Goal: Task Accomplishment & Management: Use online tool/utility

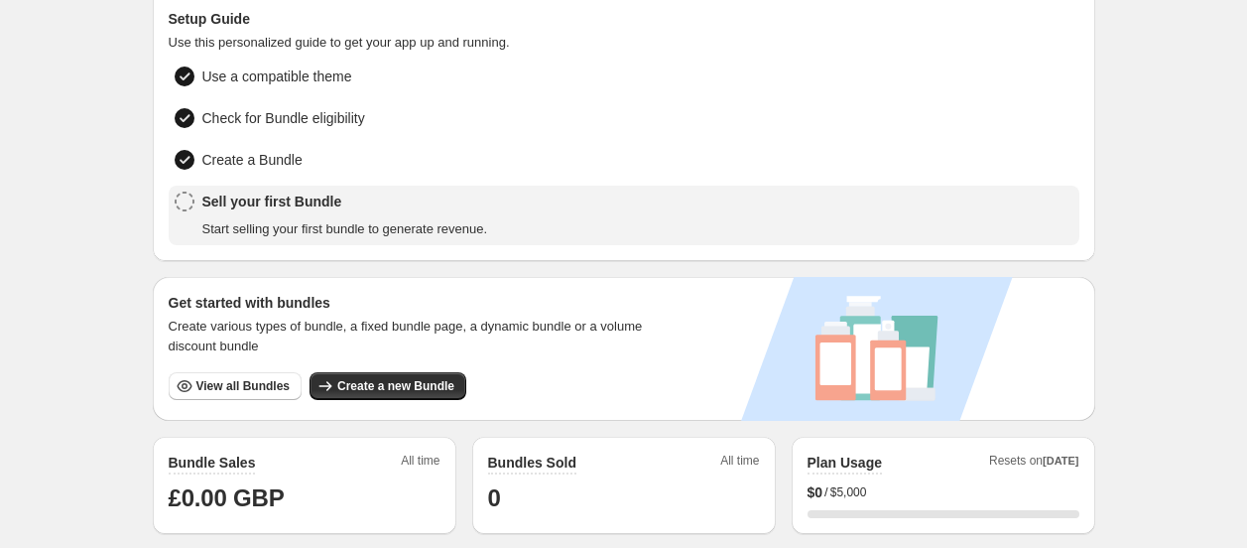
scroll to position [110, 0]
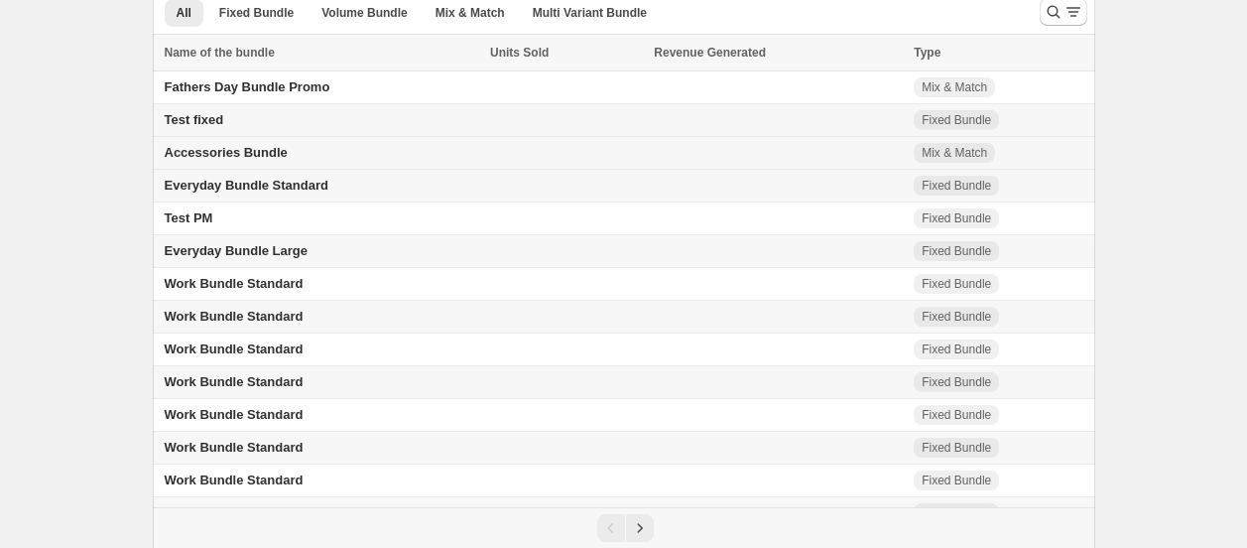
scroll to position [110, 0]
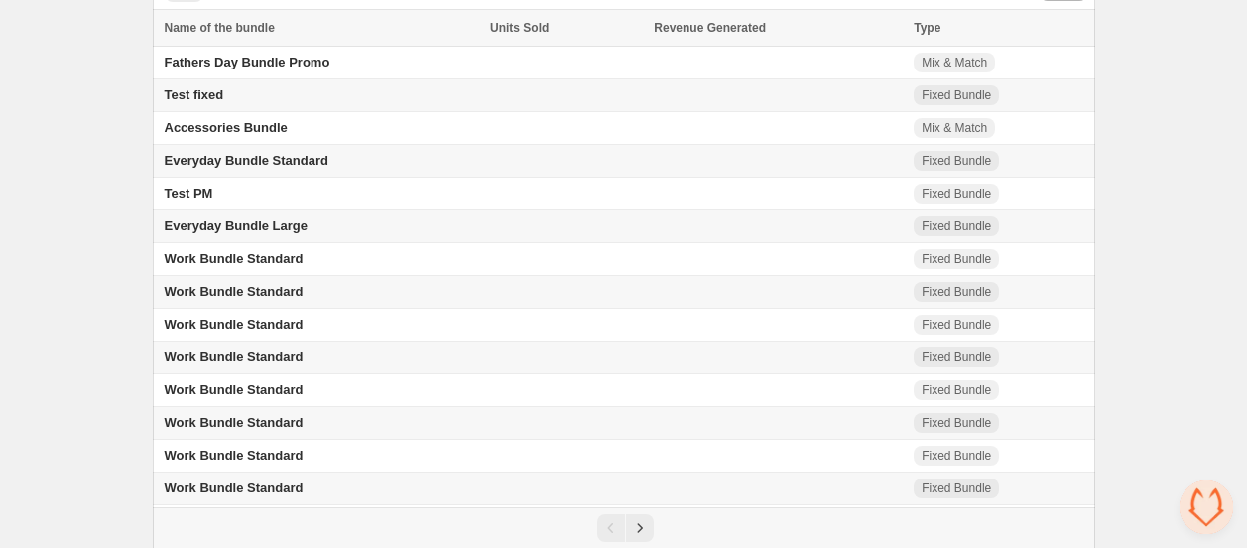
click at [283, 165] on span "Everyday Bundle Standard" at bounding box center [247, 160] width 164 height 15
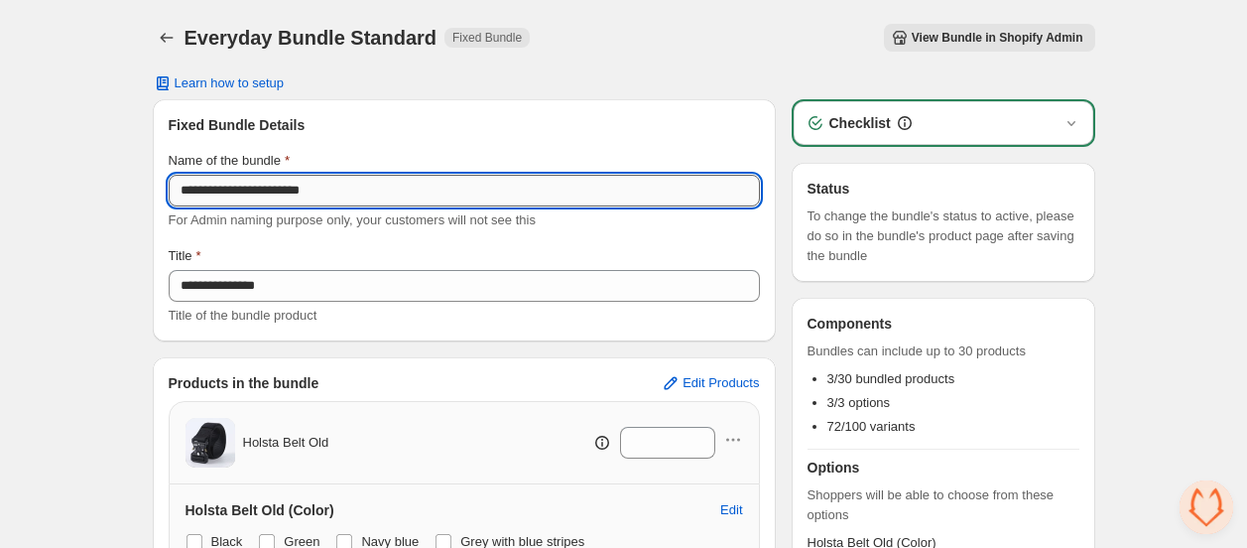
drag, startPoint x: 273, startPoint y: 193, endPoint x: 176, endPoint y: 188, distance: 97.3
click at [176, 188] on input "**********" at bounding box center [464, 191] width 591 height 32
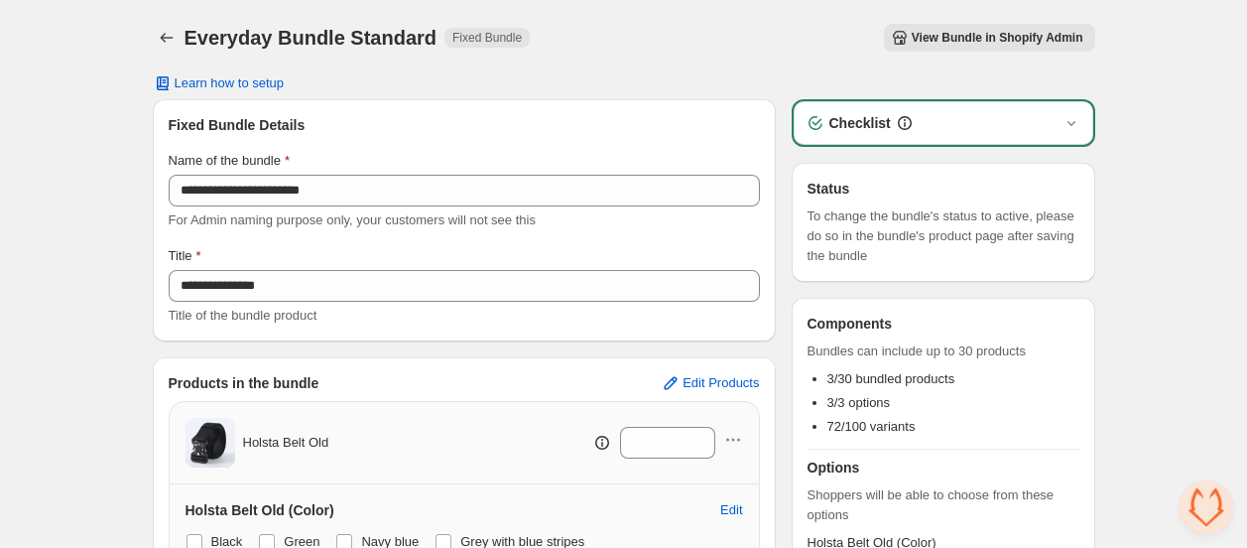
click at [983, 42] on span "View Bundle in Shopify Admin" at bounding box center [998, 38] width 172 height 16
click at [166, 33] on icon "Back" at bounding box center [167, 38] width 20 height 20
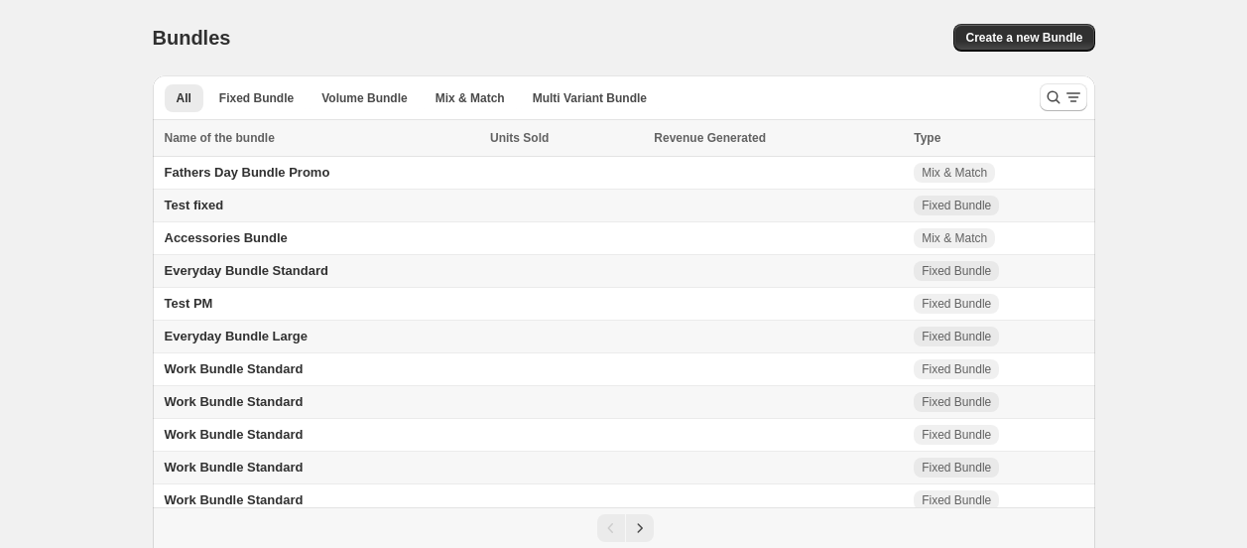
click at [288, 278] on span "Everyday Bundle Standard" at bounding box center [247, 270] width 164 height 15
click at [262, 343] on span "Everyday Bundle Large" at bounding box center [237, 335] width 144 height 15
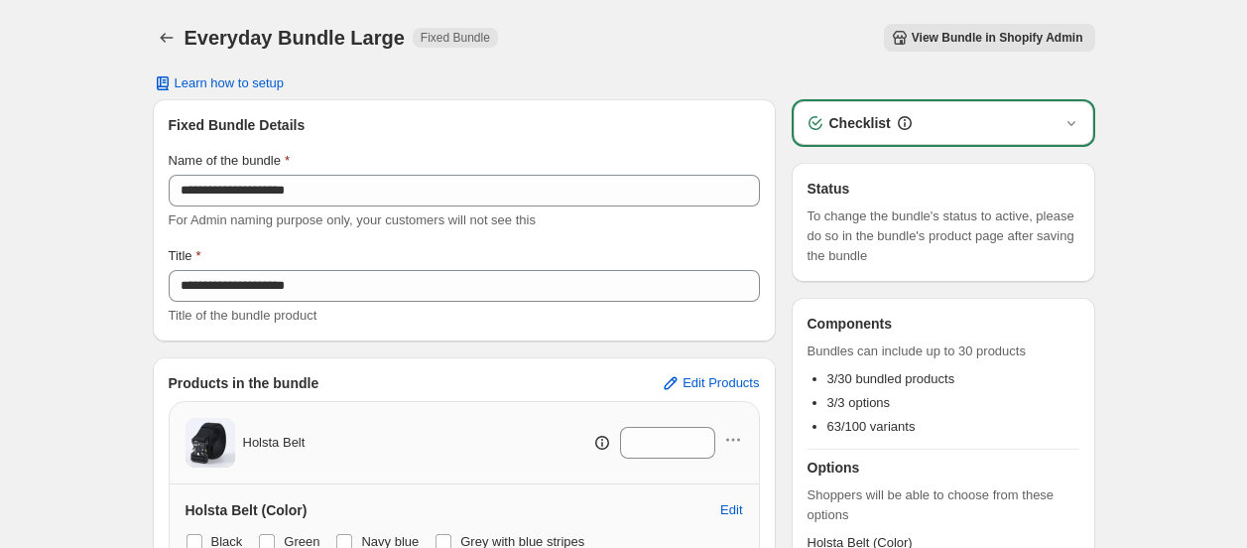
click at [989, 39] on span "View Bundle in Shopify Admin" at bounding box center [998, 38] width 172 height 16
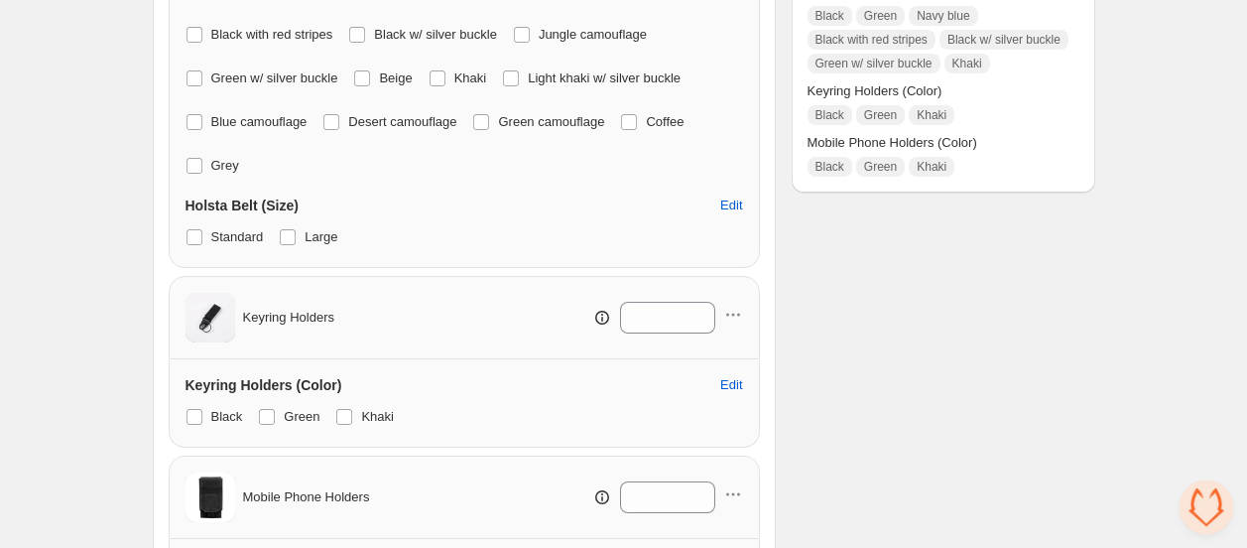
scroll to position [440, 0]
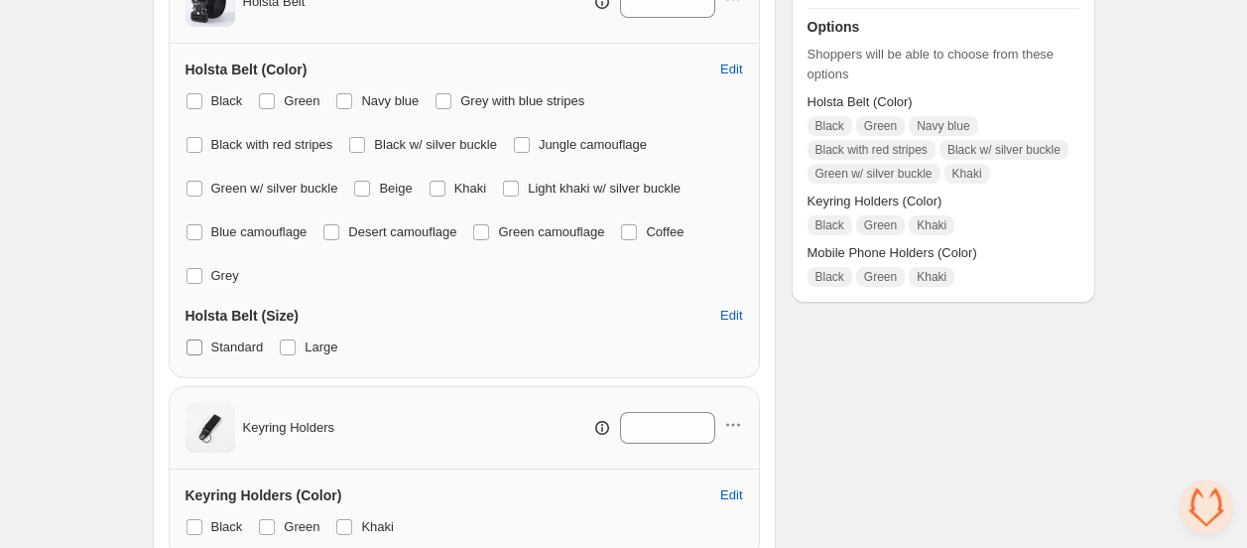
click at [224, 339] on span "Standard" at bounding box center [237, 346] width 53 height 15
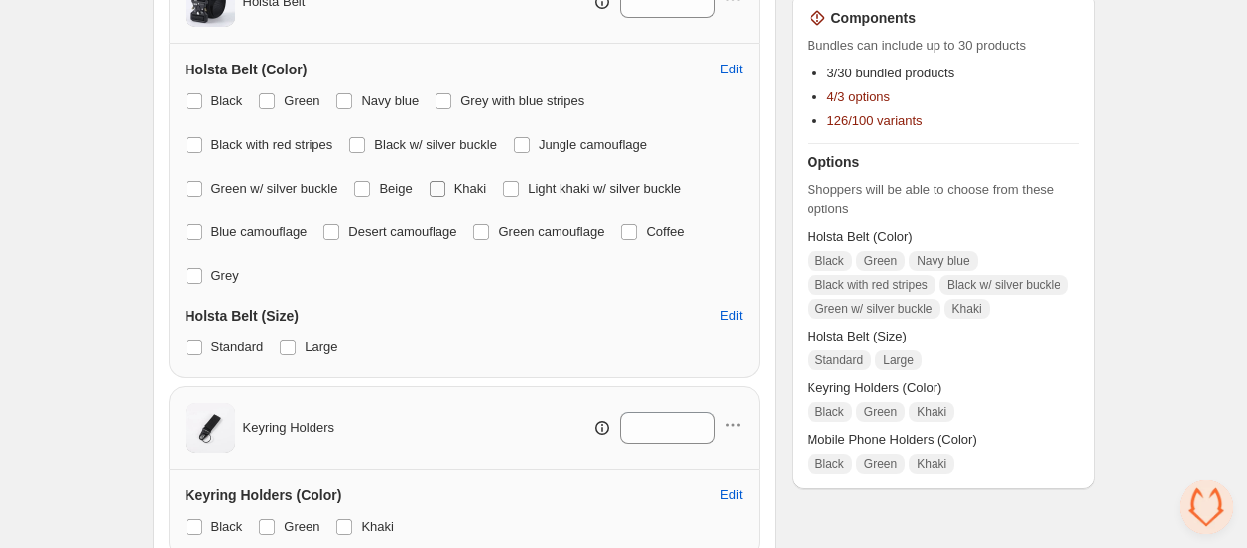
click at [429, 181] on label "Khaki" at bounding box center [458, 189] width 59 height 28
click at [348, 145] on label "Black w/ silver buckle" at bounding box center [422, 145] width 149 height 28
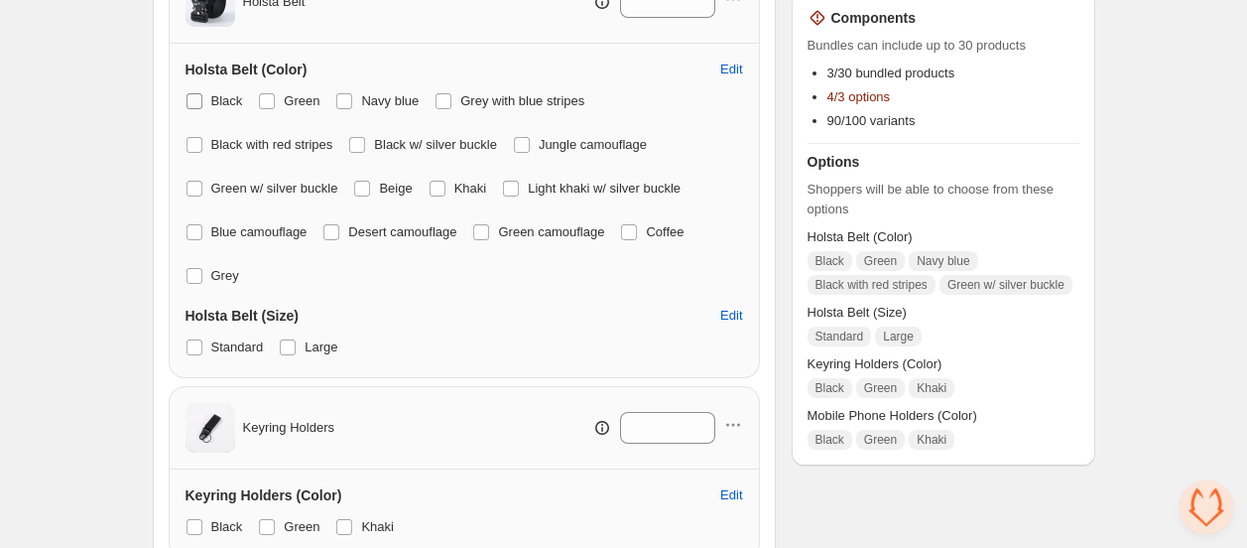
click at [223, 93] on span "Black" at bounding box center [227, 100] width 32 height 15
click at [284, 101] on span "Green" at bounding box center [302, 100] width 36 height 15
click at [361, 101] on span "Navy blue" at bounding box center [390, 100] width 58 height 15
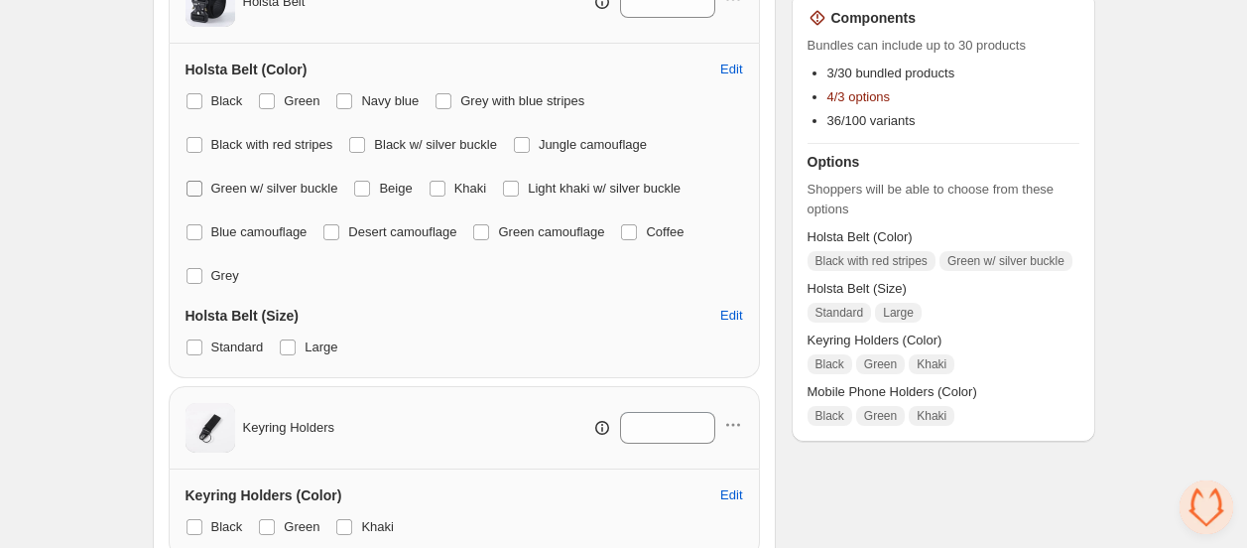
click at [338, 181] on span "Green w/ silver buckle" at bounding box center [274, 188] width 127 height 15
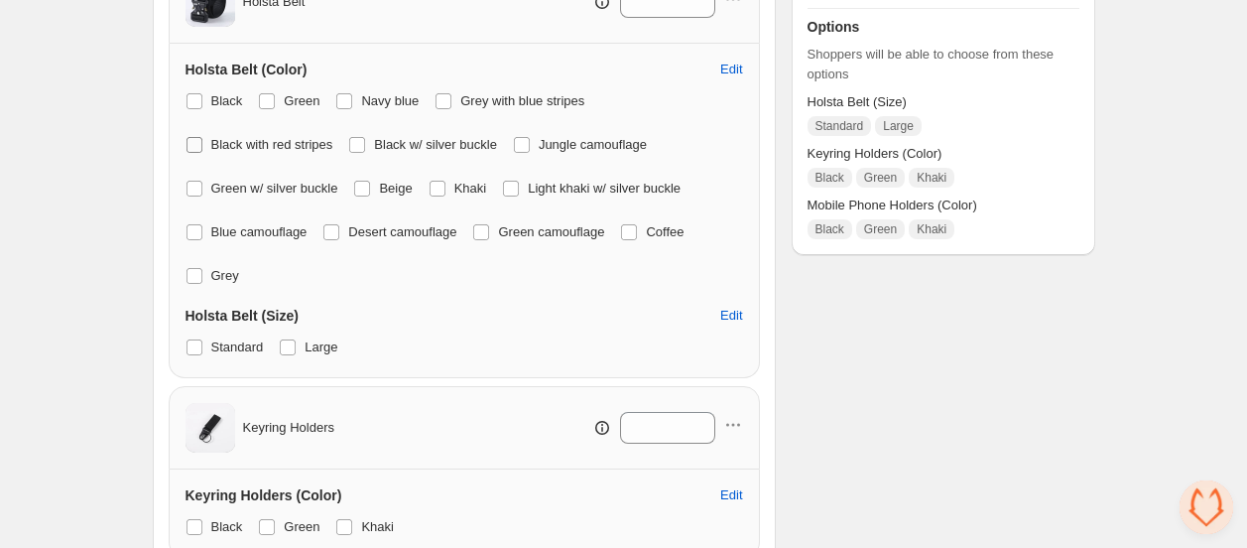
click at [333, 137] on span "Black with red stripes" at bounding box center [272, 144] width 122 height 15
click at [202, 137] on span at bounding box center [195, 145] width 16 height 16
click at [306, 339] on span "Large" at bounding box center [321, 346] width 33 height 15
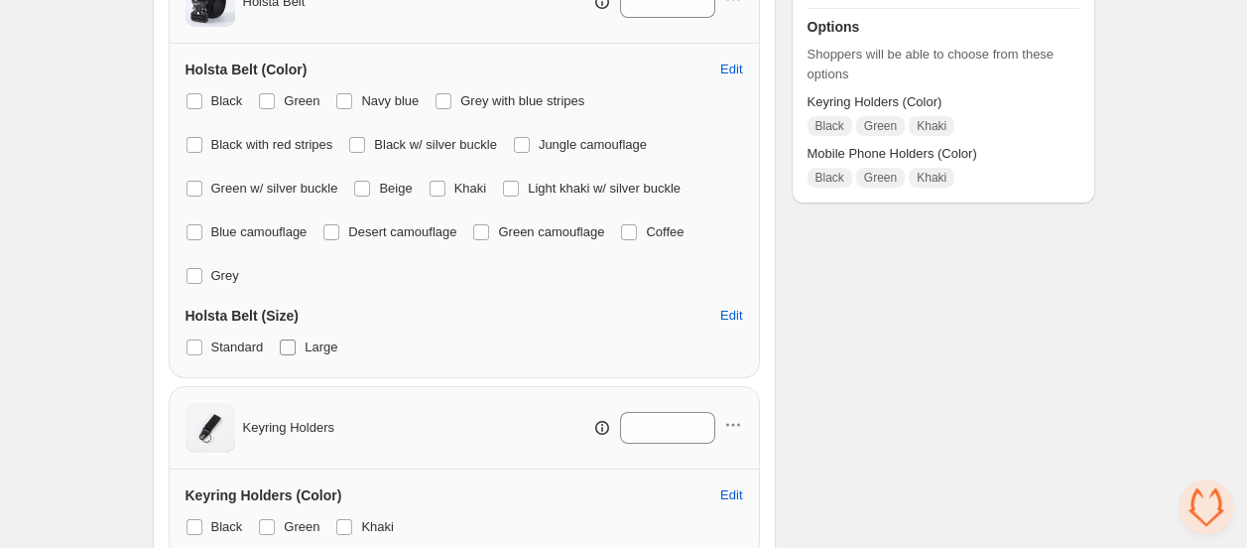
click at [291, 339] on span at bounding box center [288, 347] width 16 height 16
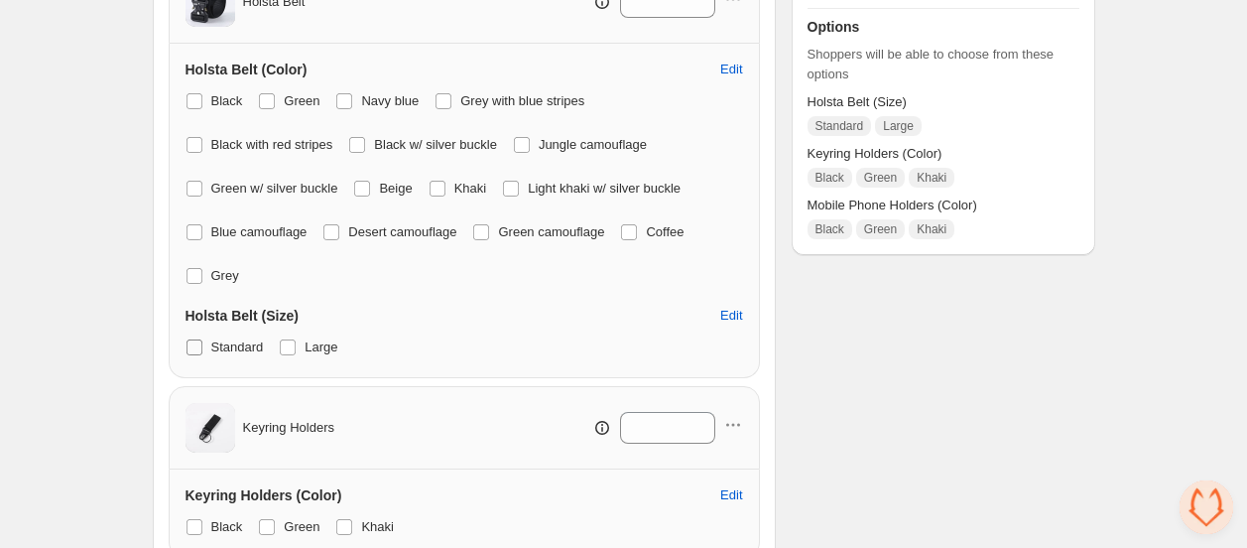
click at [229, 337] on span "Standard" at bounding box center [237, 347] width 53 height 20
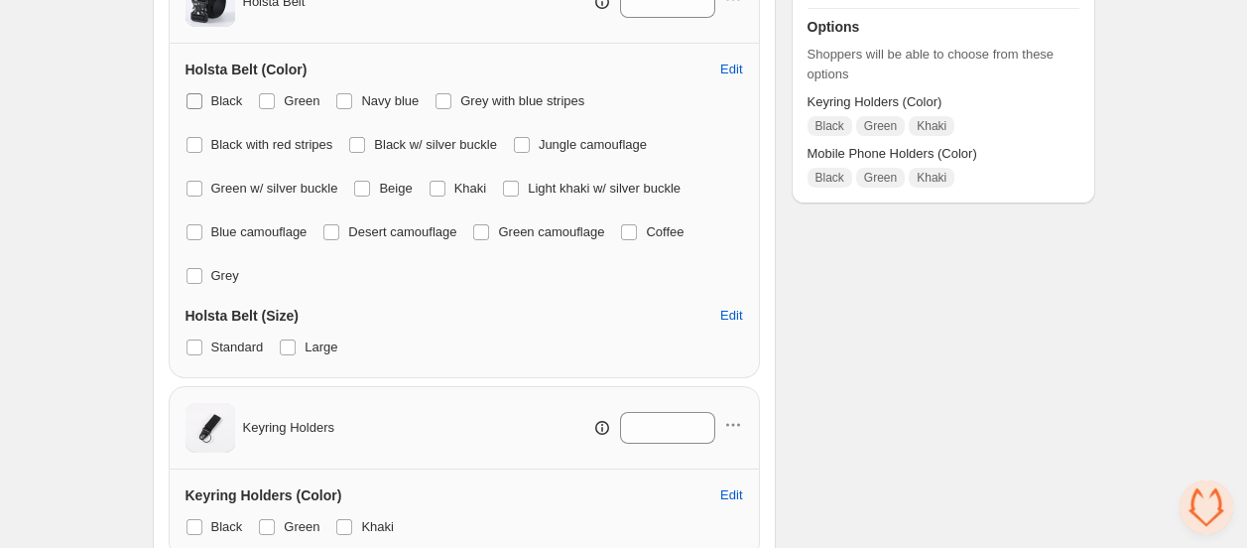
click at [212, 101] on span "Black" at bounding box center [227, 100] width 32 height 15
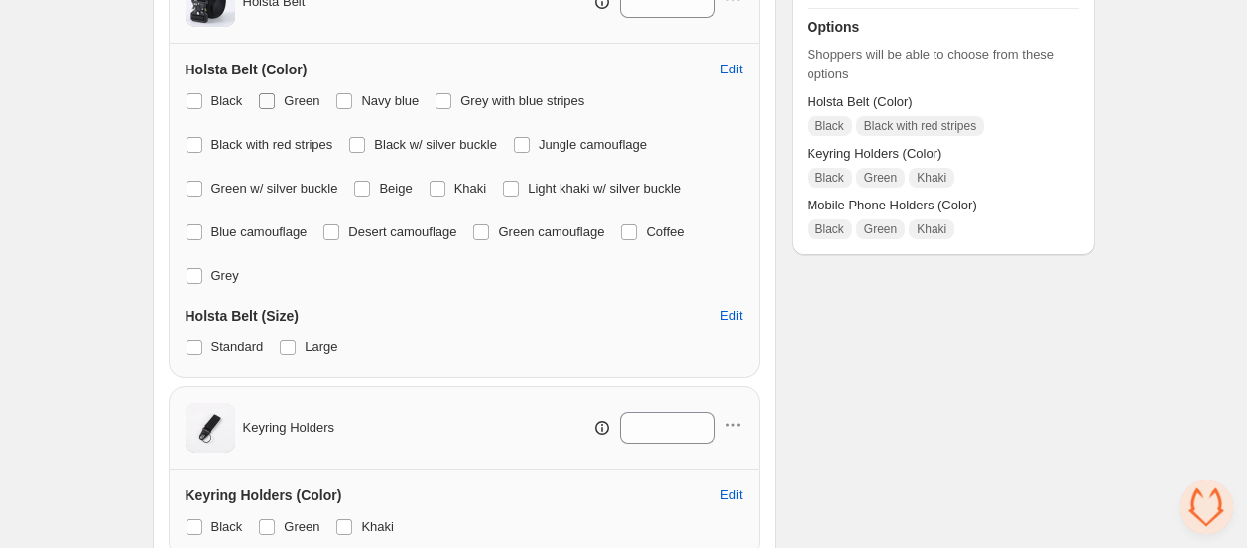
click at [284, 103] on span "Green" at bounding box center [302, 100] width 36 height 15
click at [374, 137] on span "Black w/ silver buckle" at bounding box center [435, 144] width 123 height 15
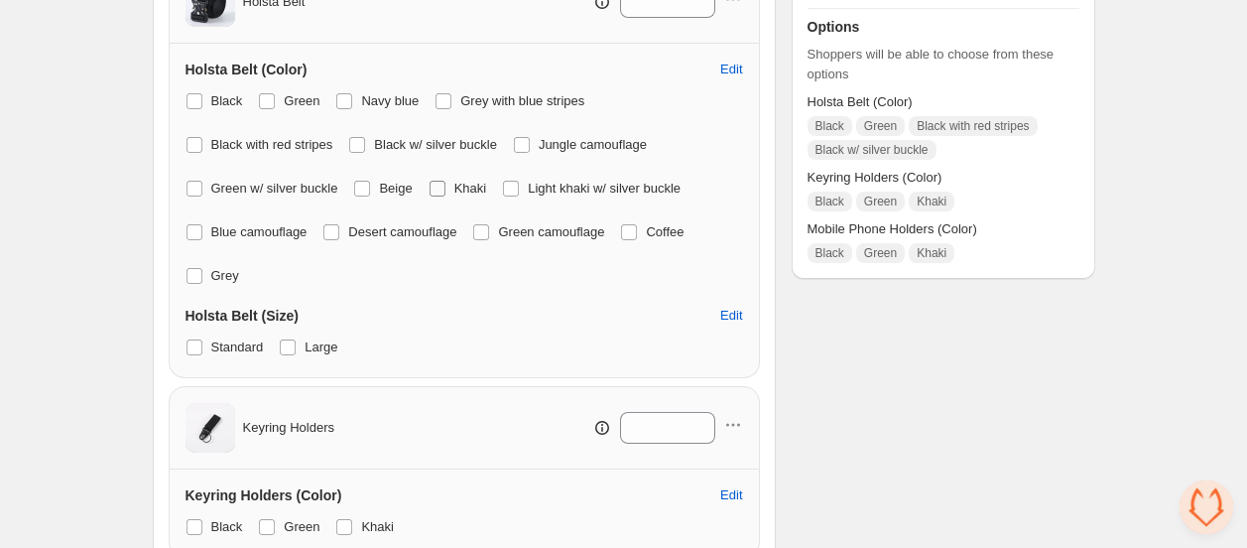
click at [454, 187] on span "Khaki" at bounding box center [470, 188] width 33 height 15
click at [528, 187] on span "Light khaki w/ silver buckle" at bounding box center [604, 188] width 153 height 15
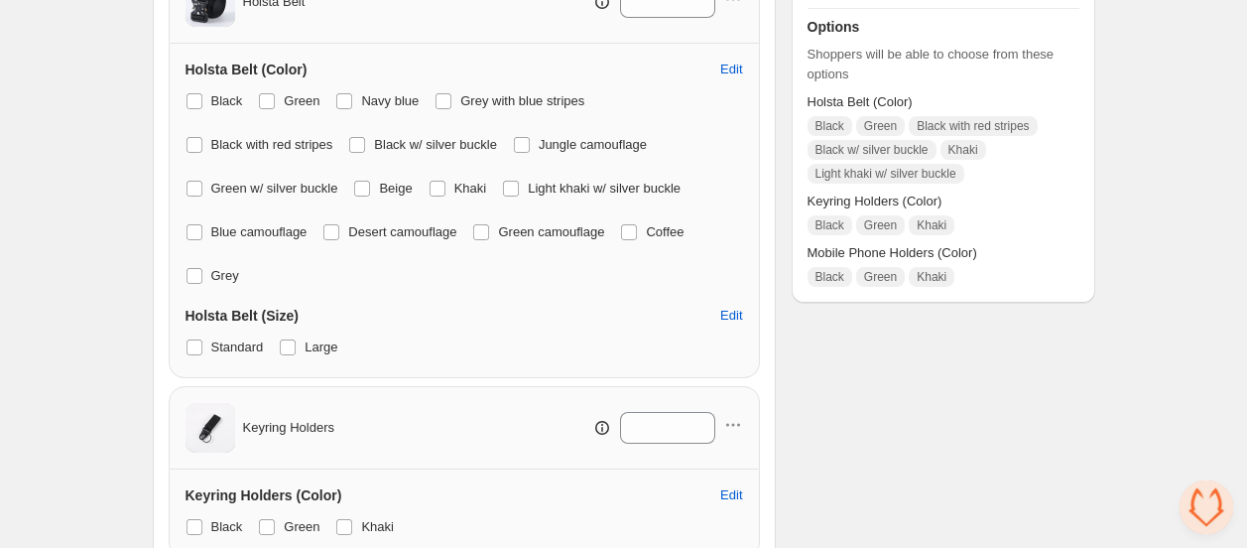
click at [362, 160] on div "Black Green Navy blue Grey with blue stripes Black with red stripes Black w/ si…" at bounding box center [465, 188] width 558 height 202
click at [539, 145] on span "Jungle camouflage" at bounding box center [593, 144] width 108 height 15
click at [219, 339] on span "Standard" at bounding box center [237, 346] width 53 height 15
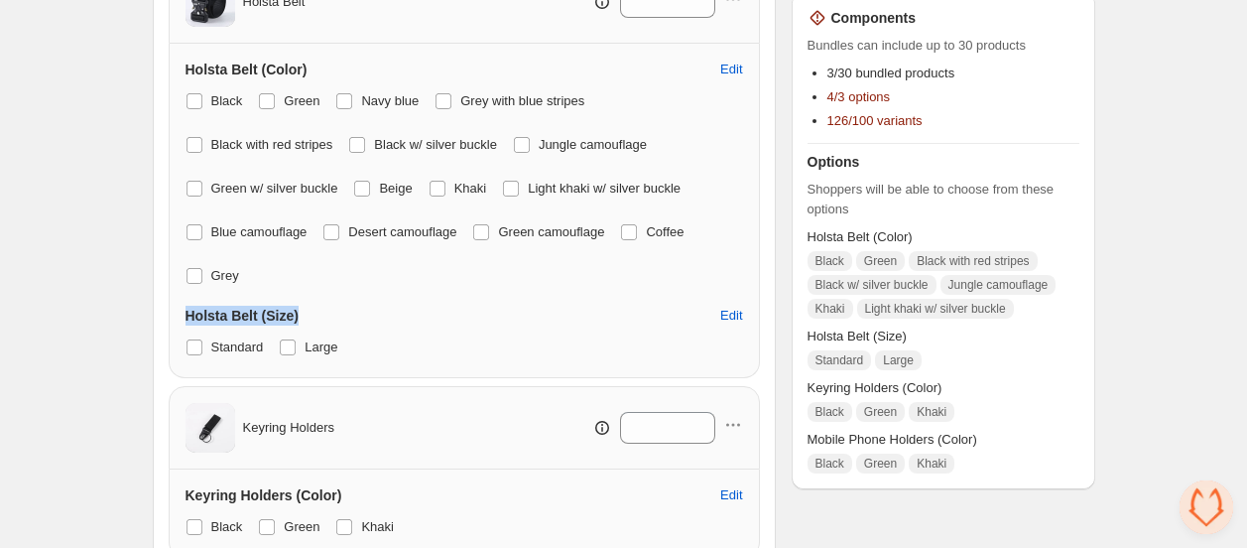
drag, startPoint x: 329, startPoint y: 270, endPoint x: 179, endPoint y: 270, distance: 150.8
click at [179, 270] on div "Holsta Belt (Color) Edit Black Green Navy blue Grey with blue stripes Black wit…" at bounding box center [464, 211] width 591 height 334
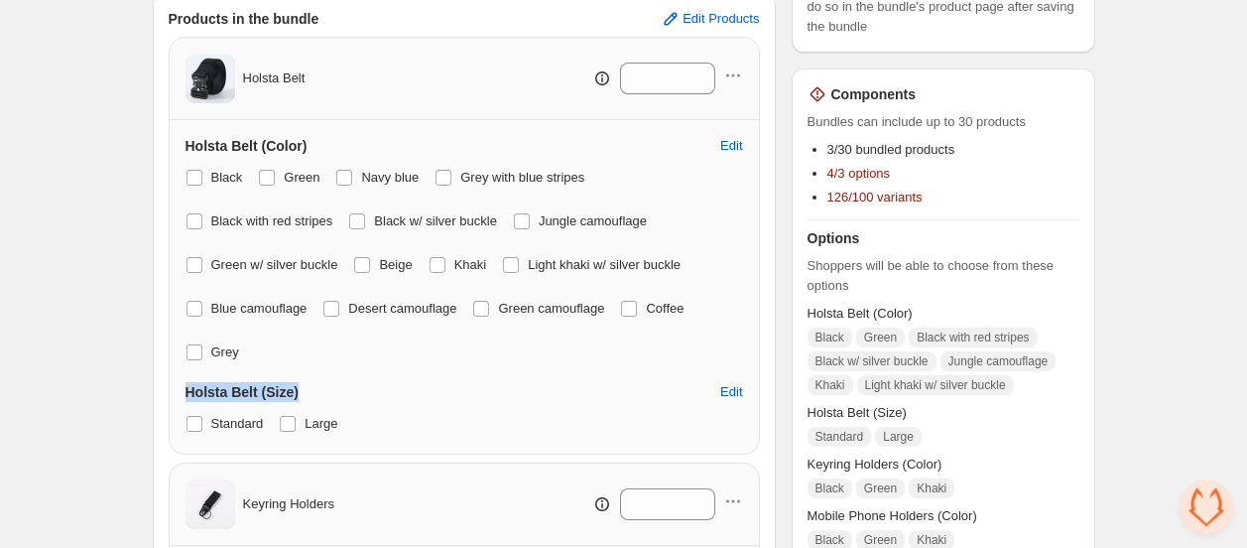
scroll to position [330, 0]
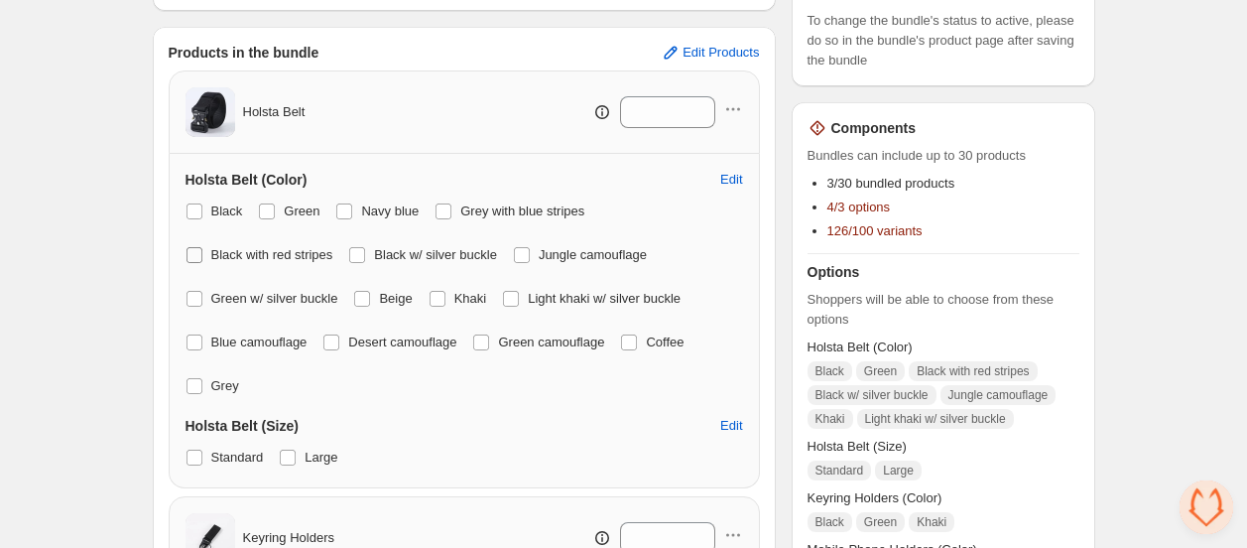
click at [333, 241] on label "Black with red stripes" at bounding box center [260, 255] width 148 height 28
click at [369, 207] on span "Navy blue" at bounding box center [390, 210] width 58 height 15
click at [361, 221] on label "Navy blue" at bounding box center [376, 211] width 83 height 28
click at [362, 218] on span "Navy blue" at bounding box center [390, 210] width 58 height 15
click at [539, 256] on span "Jungle camouflage" at bounding box center [593, 254] width 108 height 15
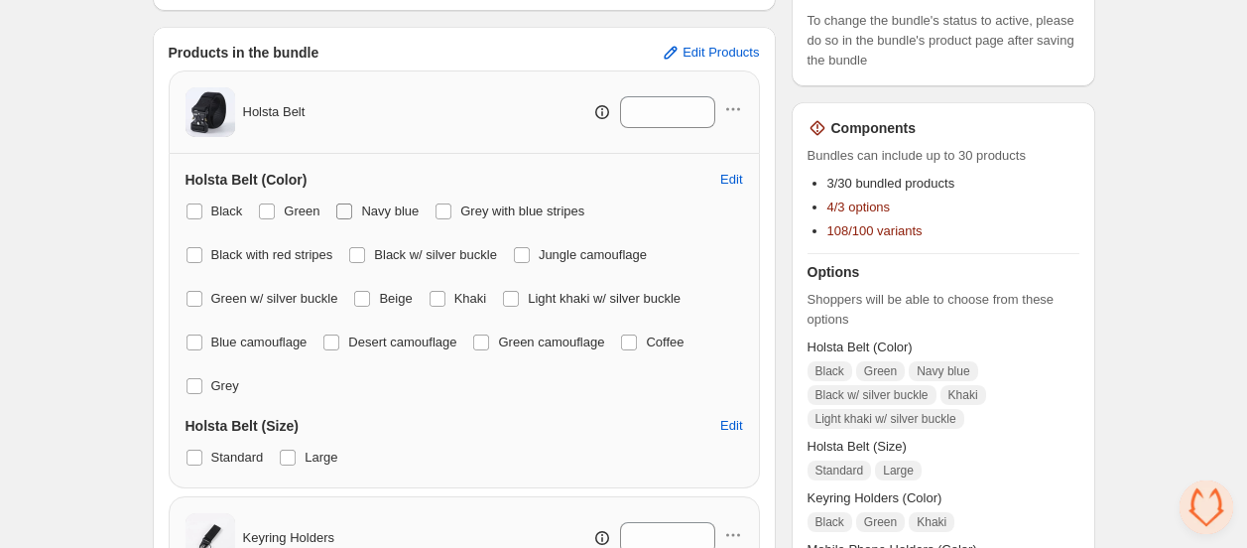
click at [372, 210] on span "Navy blue" at bounding box center [390, 210] width 58 height 15
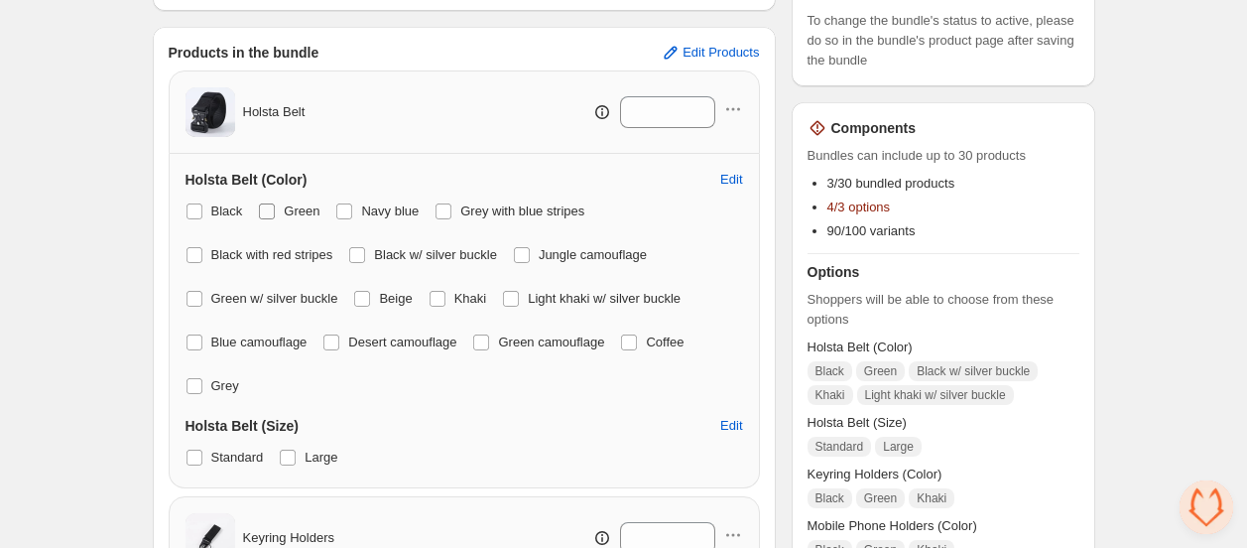
click at [293, 218] on span "Green" at bounding box center [302, 210] width 36 height 15
click at [502, 299] on label "Light khaki w/ silver buckle" at bounding box center [591, 299] width 179 height 28
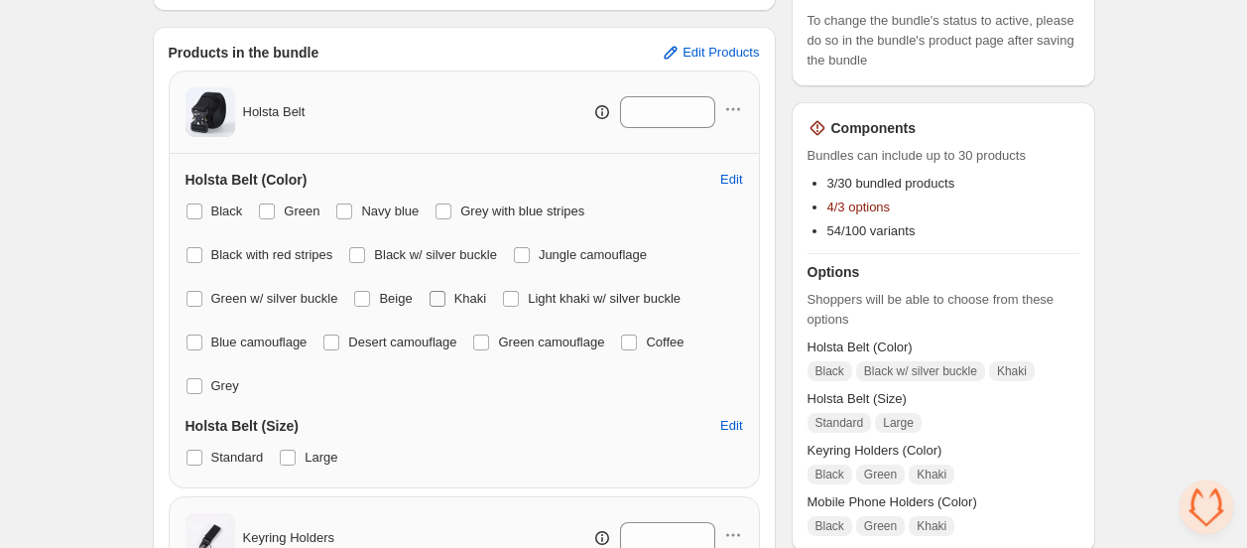
click at [454, 293] on span "Khaki" at bounding box center [470, 298] width 33 height 15
click at [374, 261] on span "Black w/ silver buckle" at bounding box center [435, 254] width 123 height 15
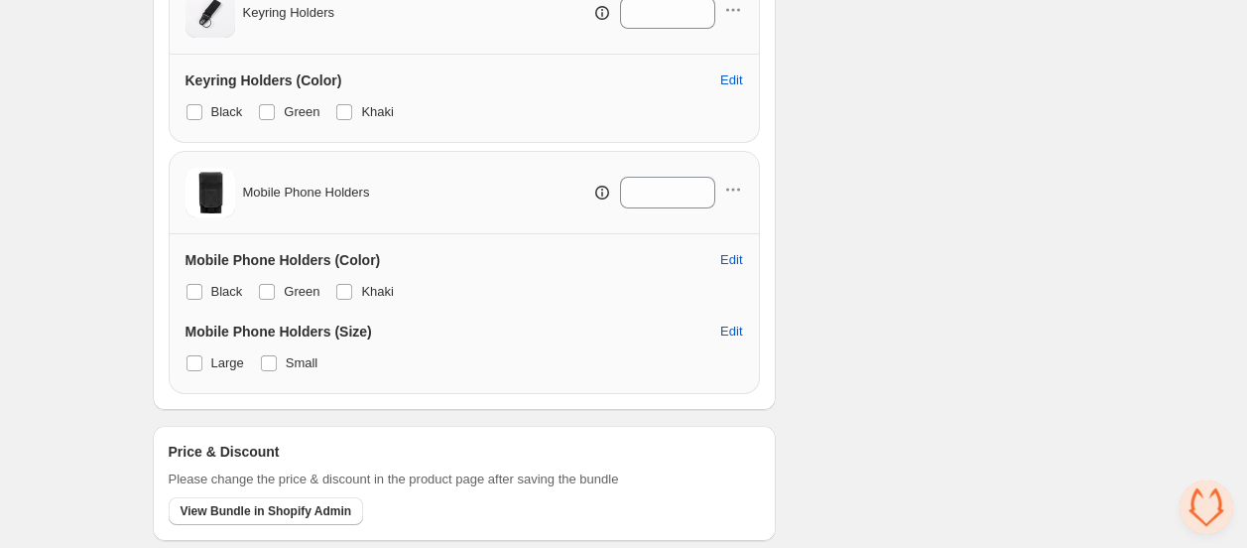
scroll to position [865, 0]
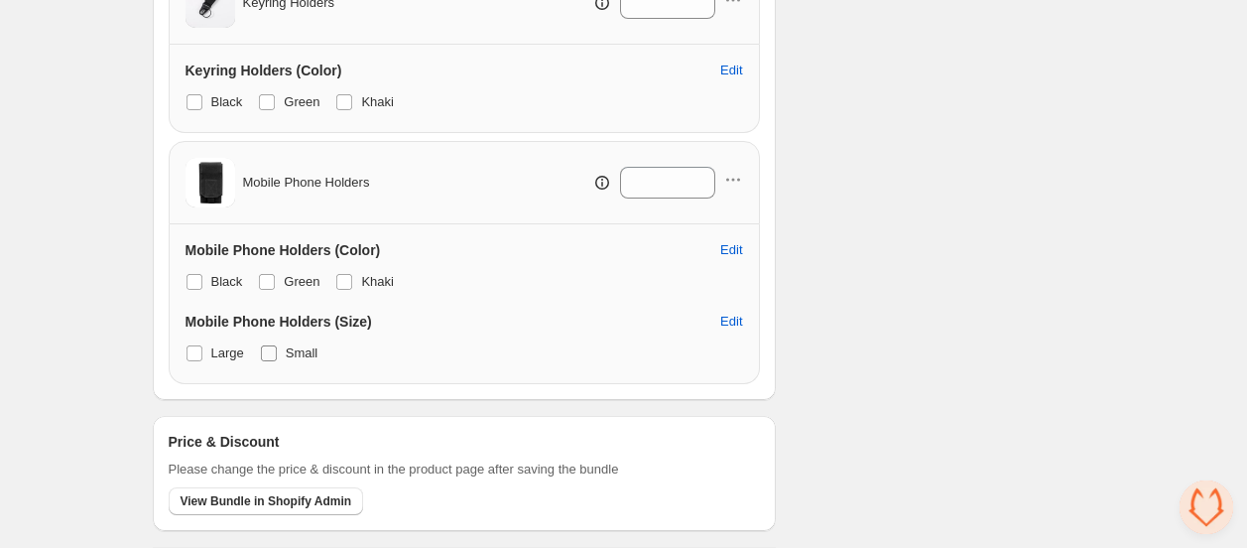
click at [289, 345] on span "Small" at bounding box center [302, 352] width 33 height 15
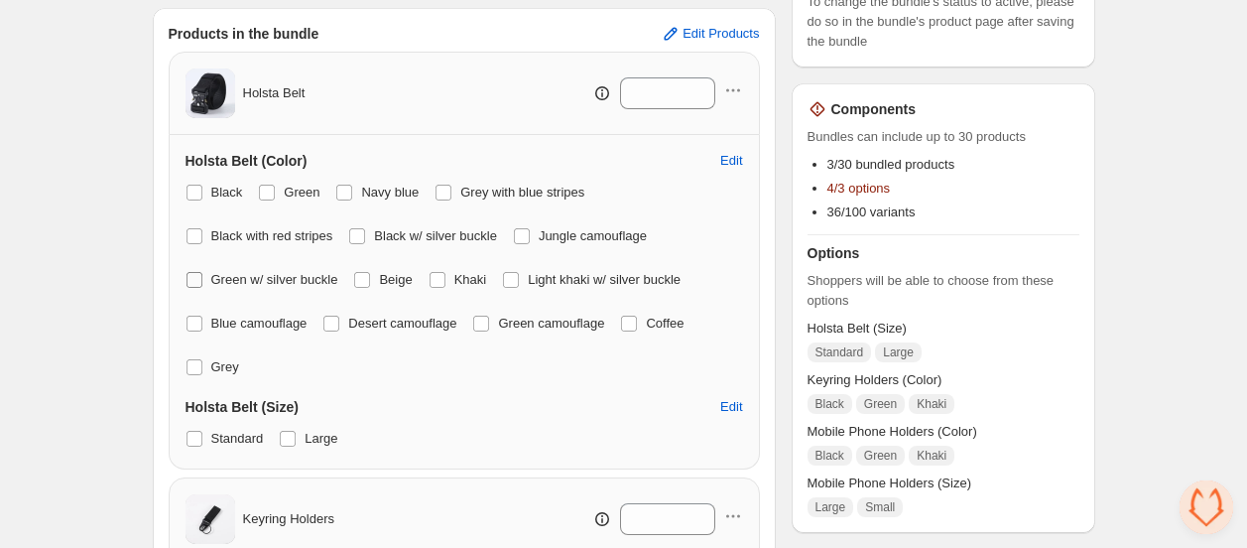
scroll to position [313, 0]
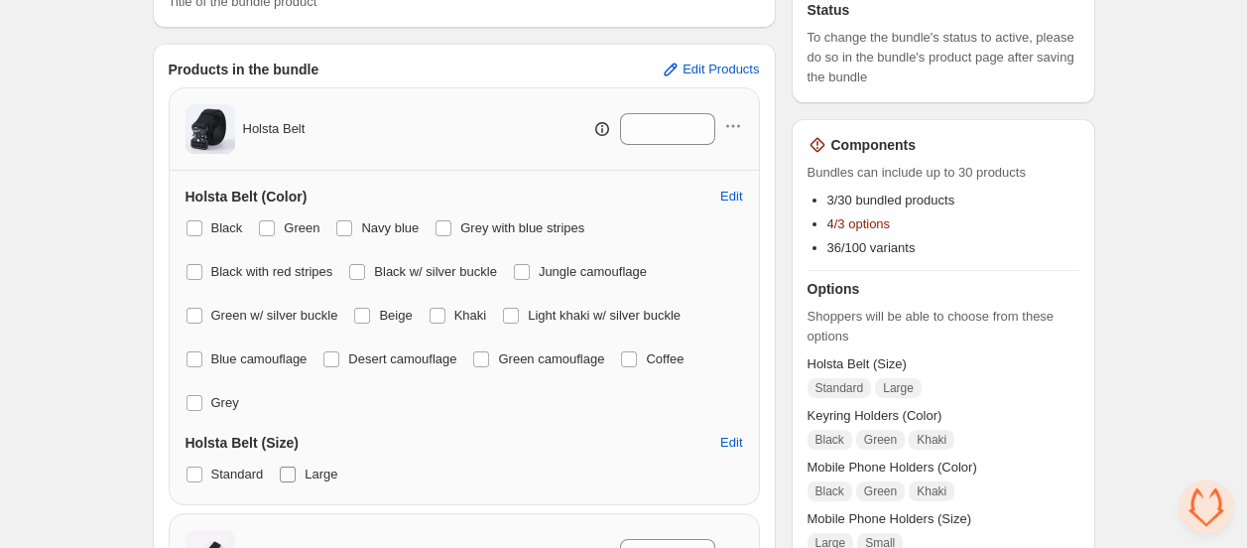
click at [290, 466] on span at bounding box center [288, 474] width 16 height 16
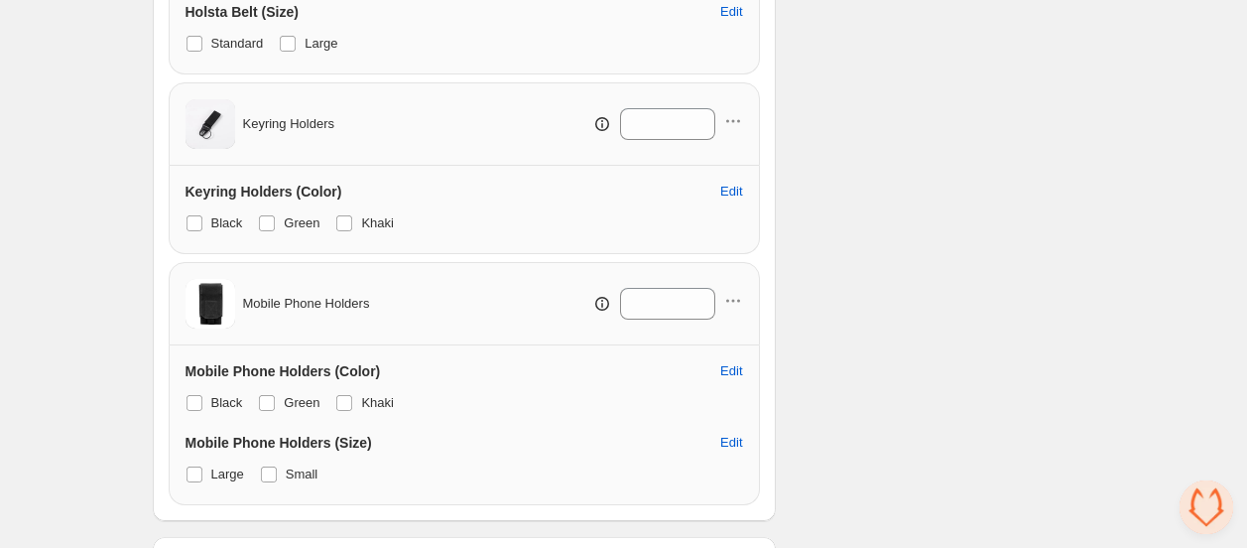
scroll to position [755, 0]
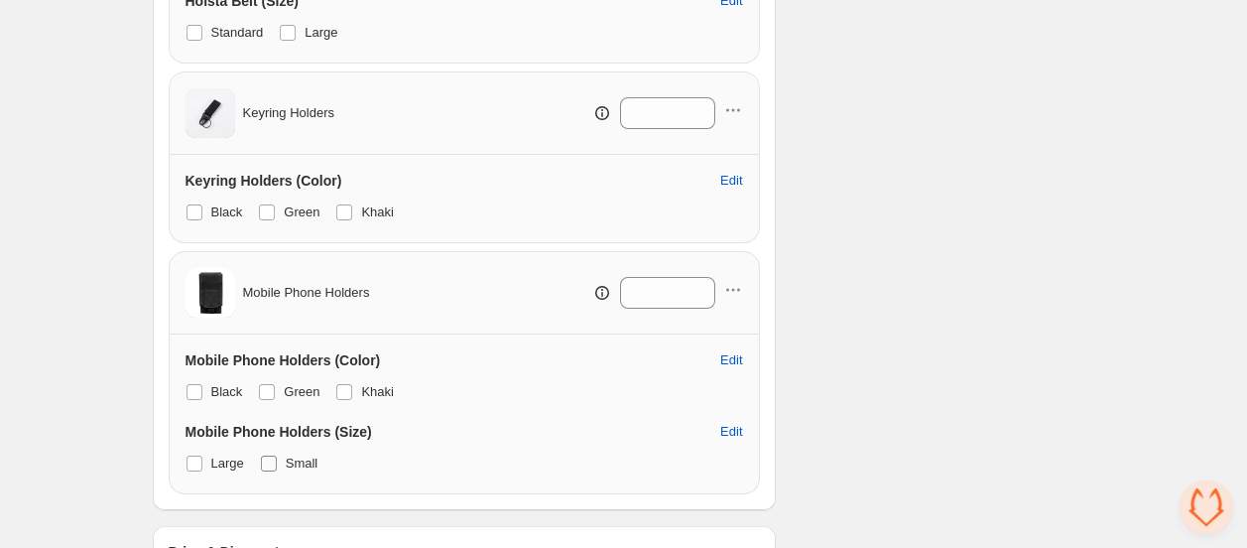
click at [298, 455] on span "Small" at bounding box center [302, 462] width 33 height 15
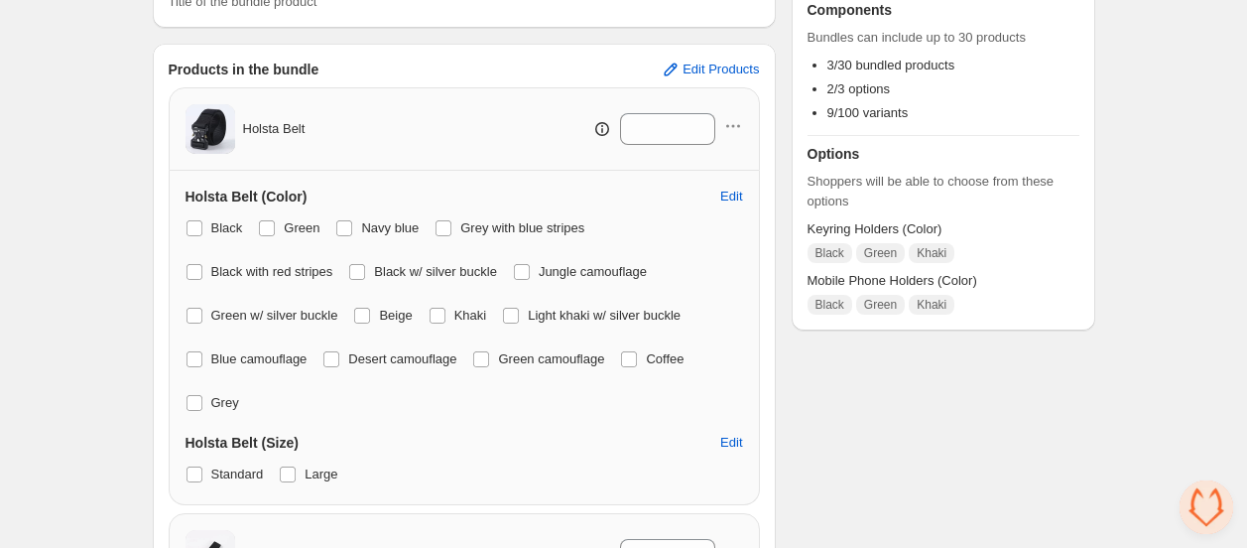
drag, startPoint x: 312, startPoint y: 426, endPoint x: 355, endPoint y: 418, distance: 44.4
click at [312, 466] on span "Large" at bounding box center [321, 473] width 33 height 15
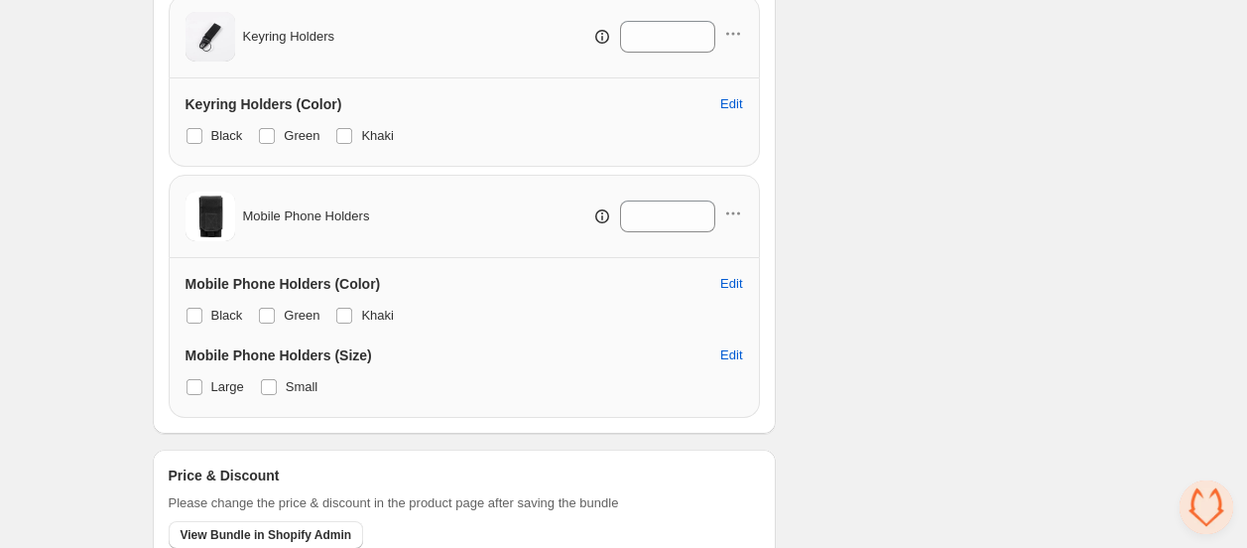
scroll to position [865, 0]
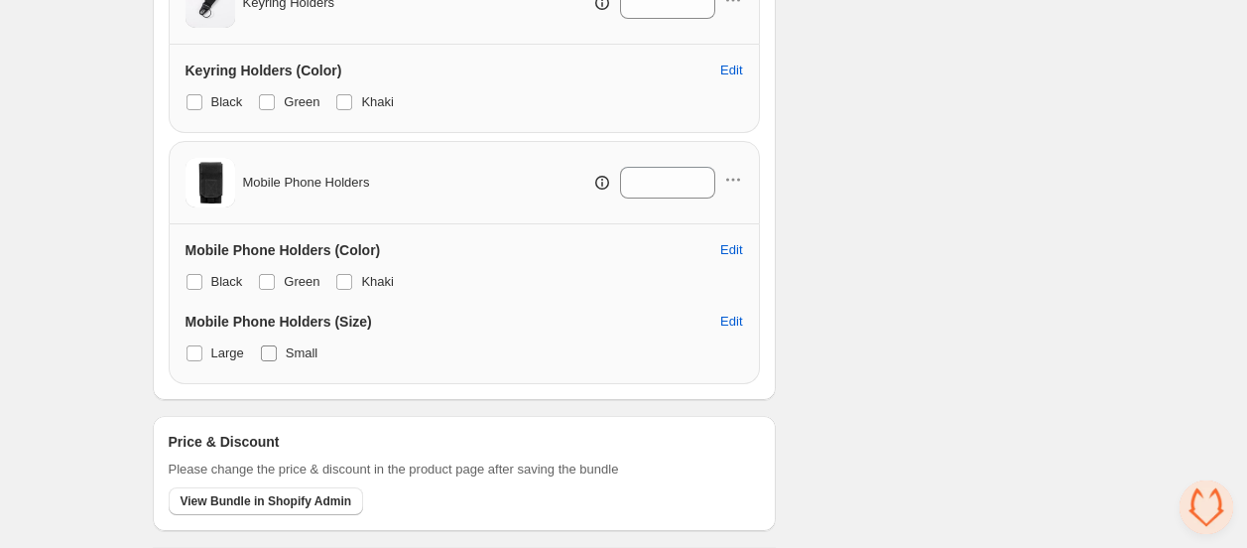
click at [268, 344] on span at bounding box center [269, 353] width 18 height 18
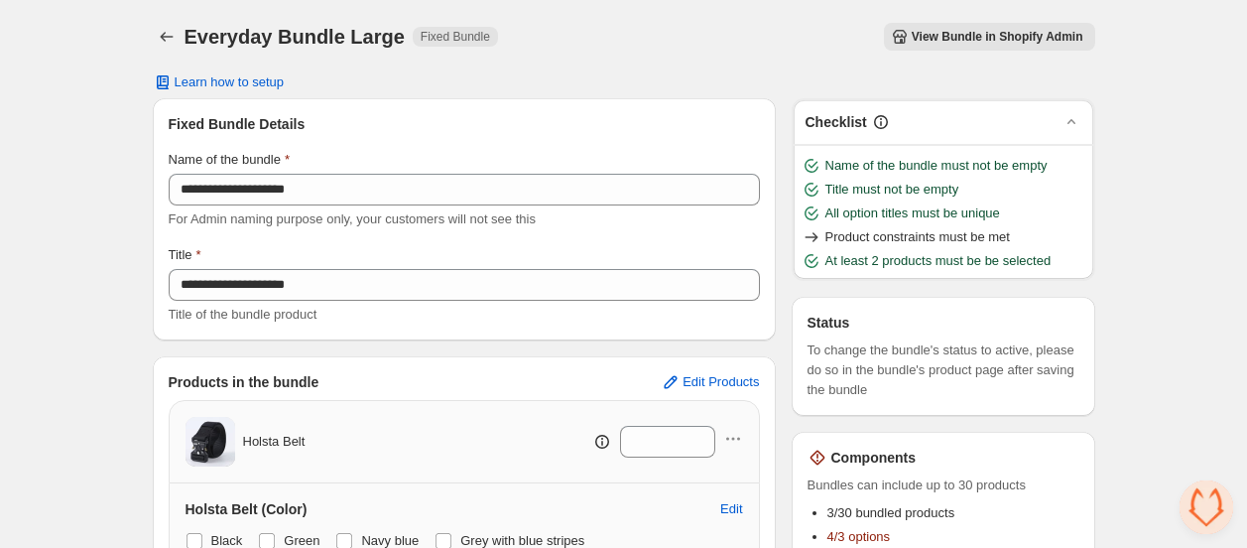
scroll to position [220, 0]
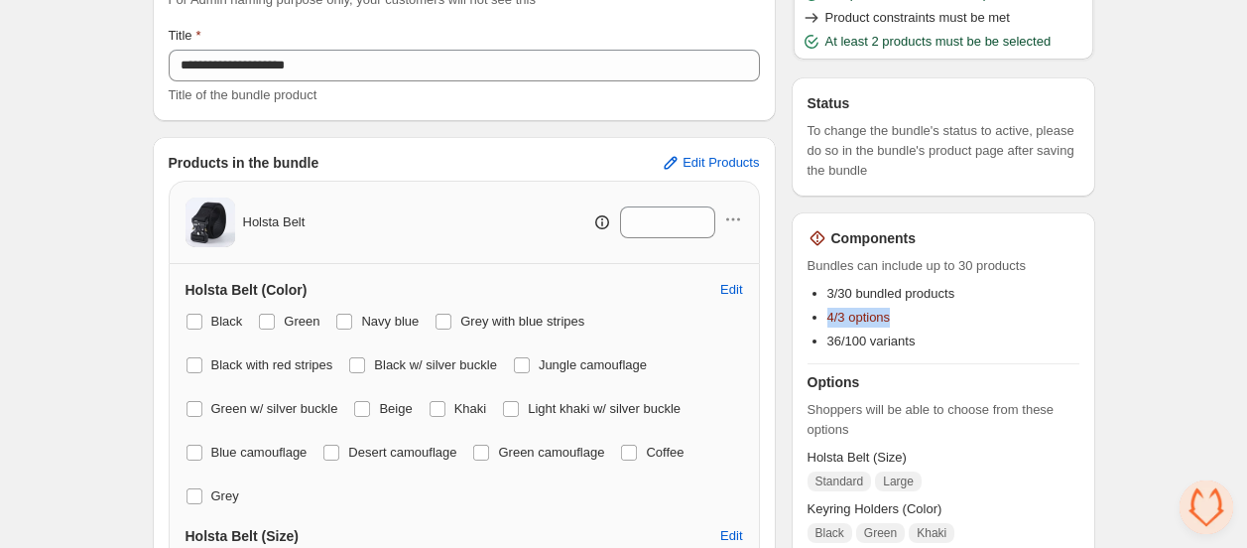
drag, startPoint x: 806, startPoint y: 313, endPoint x: 945, endPoint y: 306, distance: 140.1
click at [945, 306] on div "Components Bundles can include up to 30 products 3/30 bundled products 4/3 opti…" at bounding box center [944, 436] width 304 height 449
click at [967, 313] on li "4/3 options" at bounding box center [953, 318] width 252 height 20
drag, startPoint x: 914, startPoint y: 313, endPoint x: 811, endPoint y: 313, distance: 102.2
click at [827, 313] on li "4/3 options" at bounding box center [953, 318] width 252 height 20
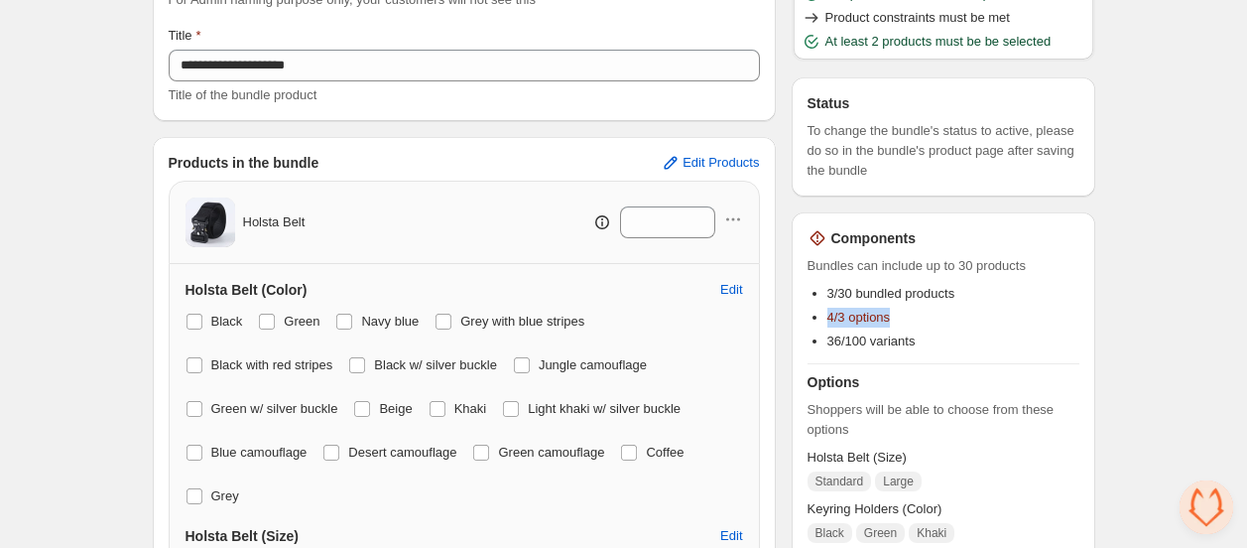
click at [968, 313] on li "4/3 options" at bounding box center [953, 318] width 252 height 20
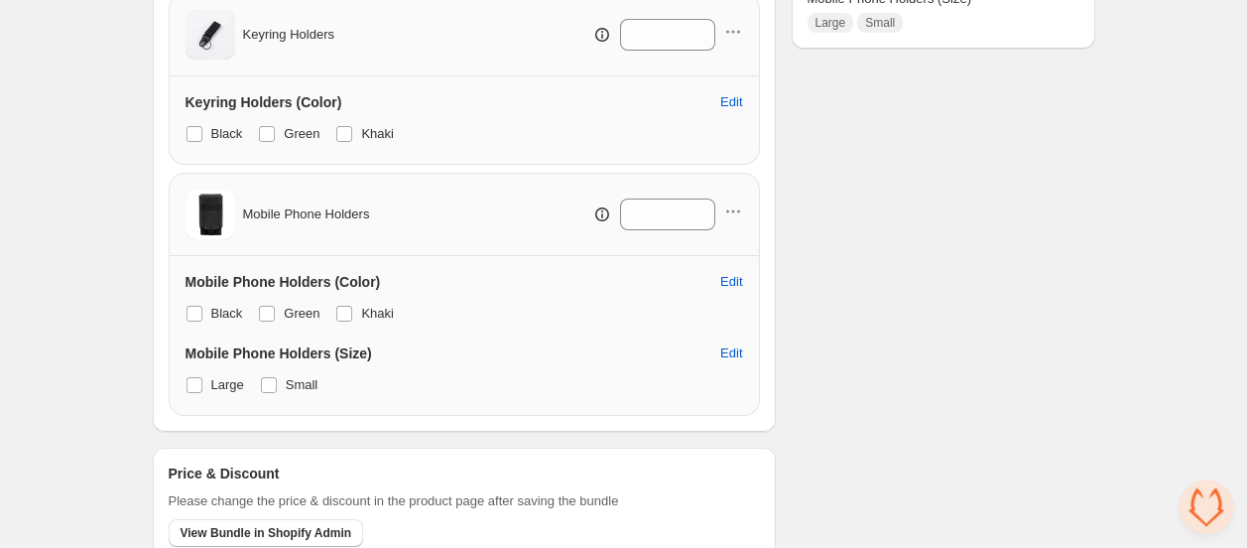
scroll to position [865, 0]
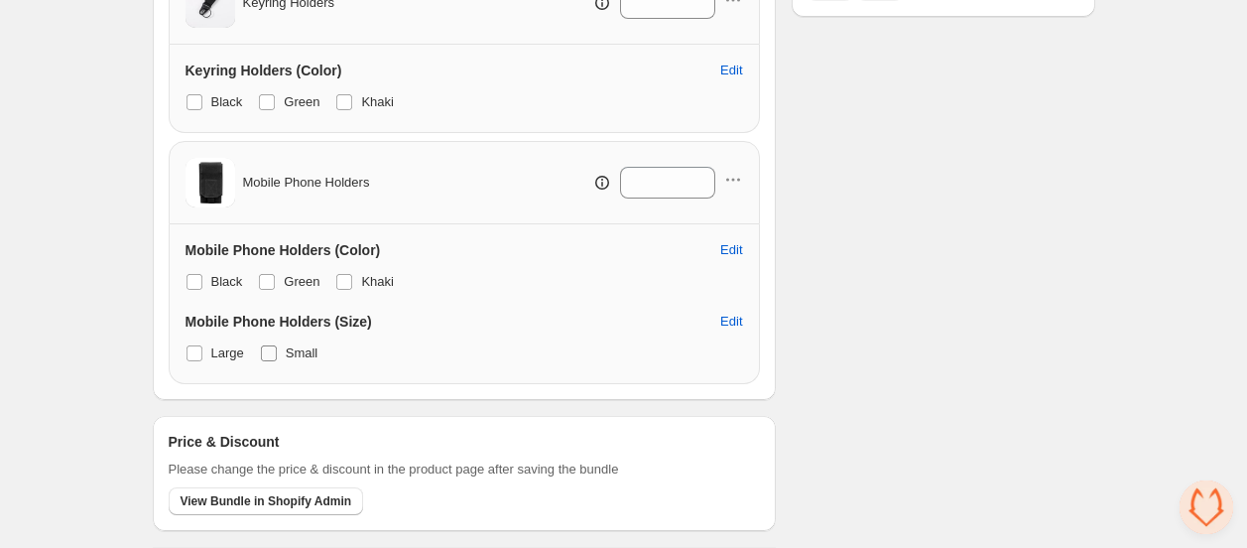
click at [295, 345] on span "Small" at bounding box center [302, 352] width 33 height 15
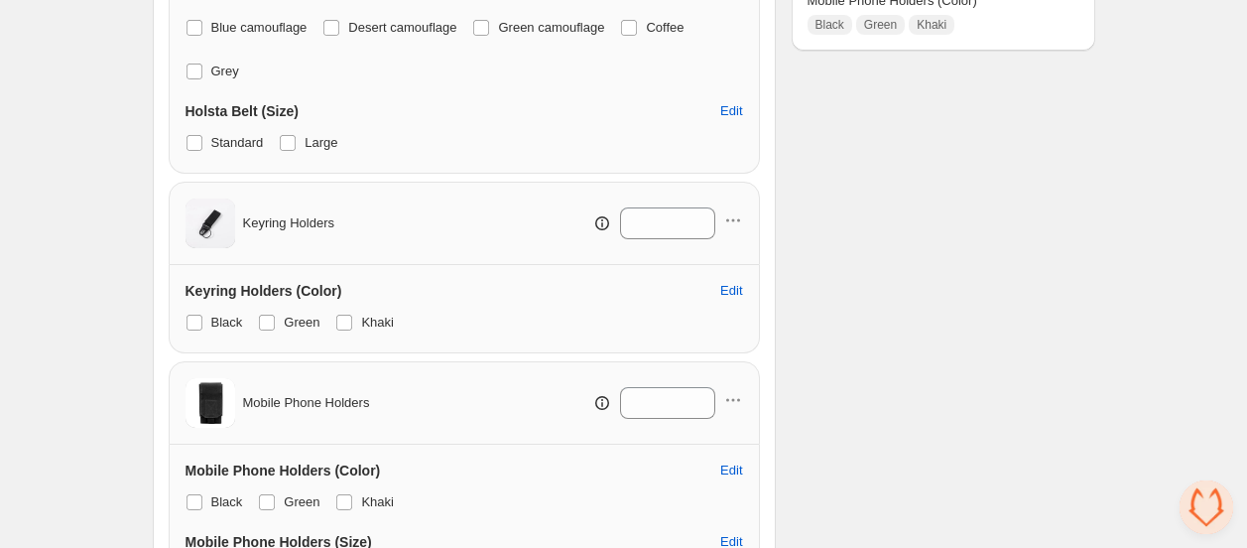
scroll to position [755, 0]
